Goal: Find contact information: Obtain details needed to contact an individual or organization

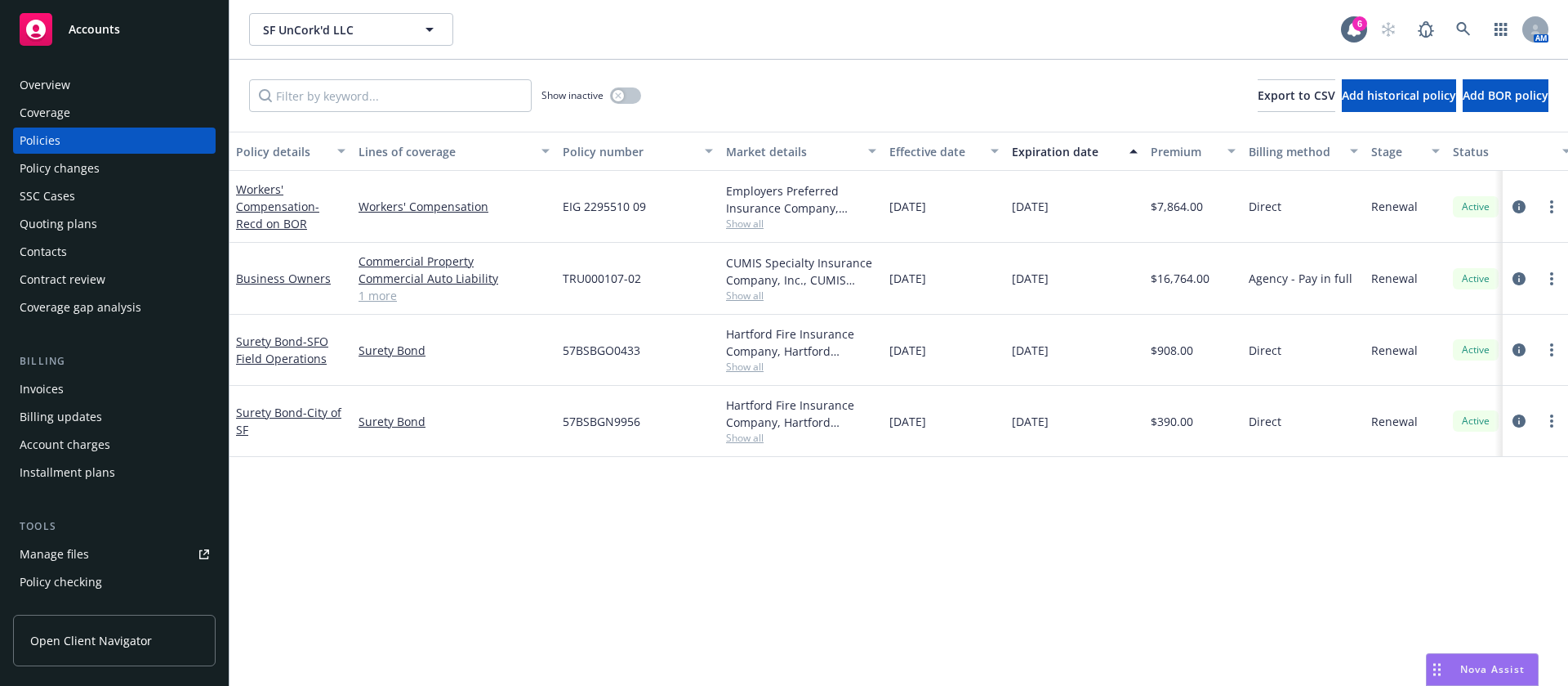
click at [78, 251] on div "Contacts" at bounding box center [114, 251] width 189 height 26
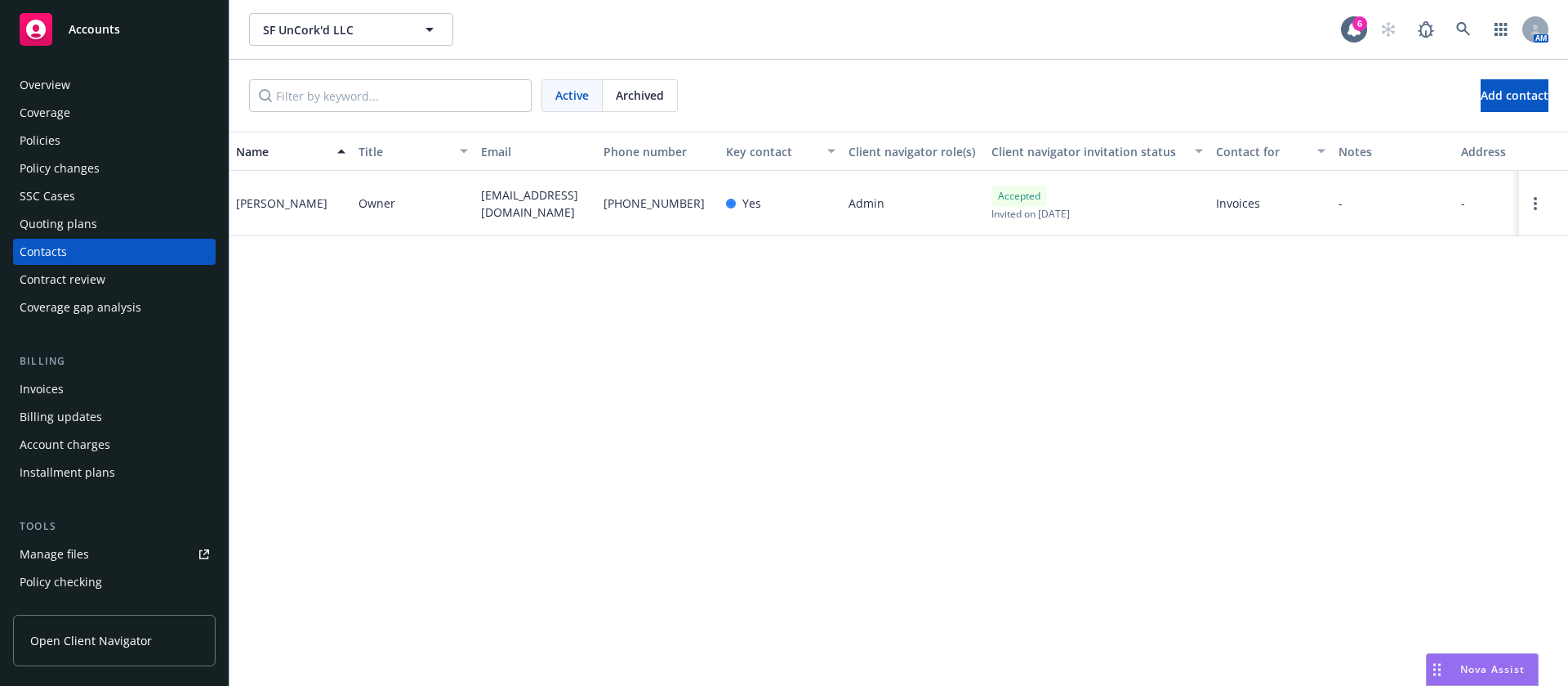
click at [648, 203] on span "[PHONE_NUMBER]" at bounding box center [654, 203] width 101 height 17
copy span "[PHONE_NUMBER]"
